Goal: Information Seeking & Learning: Learn about a topic

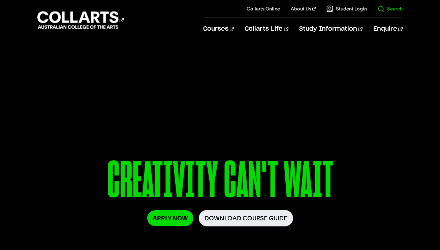
click at [396, 9] on link "Search" at bounding box center [389, 8] width 25 height 7
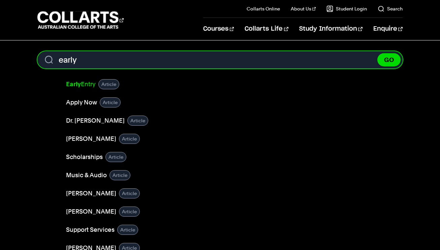
type input "early"
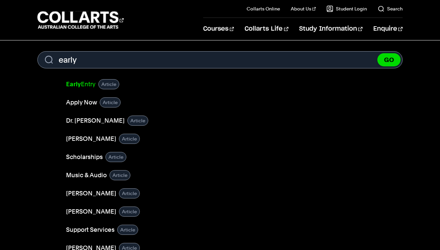
click at [86, 83] on link "Early Entry" at bounding box center [81, 83] width 30 height 9
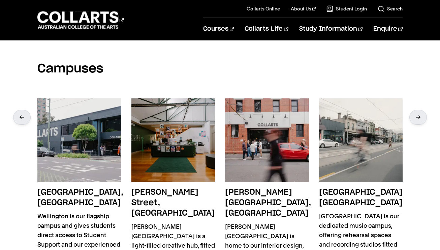
scroll to position [1239, 0]
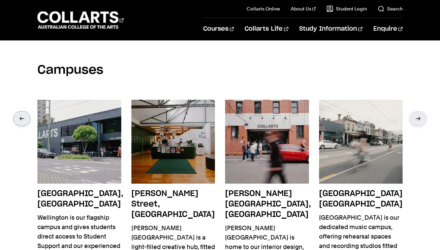
click at [21, 111] on div at bounding box center [22, 118] width 18 height 15
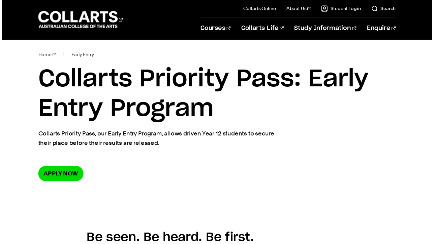
scroll to position [0, 0]
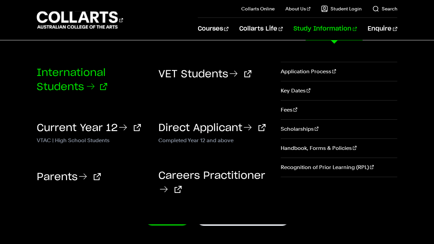
click at [77, 87] on link "International Students" at bounding box center [72, 80] width 70 height 24
